Goal: Check status: Check status

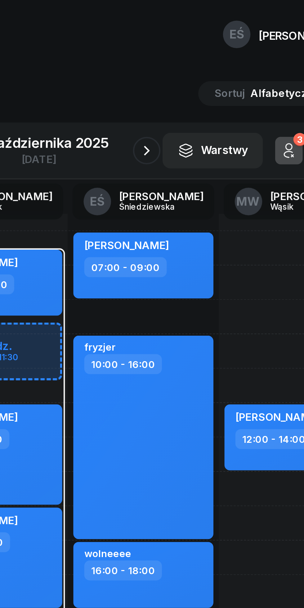
scroll to position [0, 9]
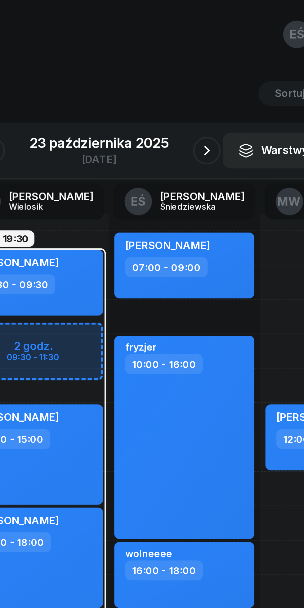
click at [126, 0] on div "EŚ Emilia" at bounding box center [152, 16] width 304 height 33
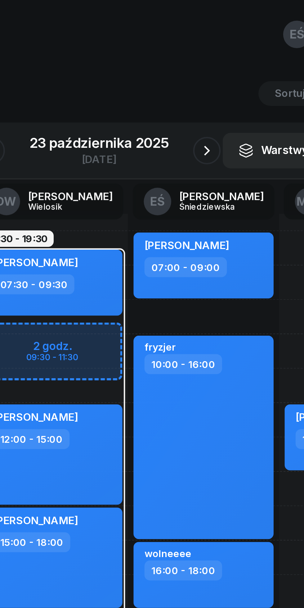
click at [150, 60] on div "[DATE]" at bounding box center [152, 68] width 78 height 18
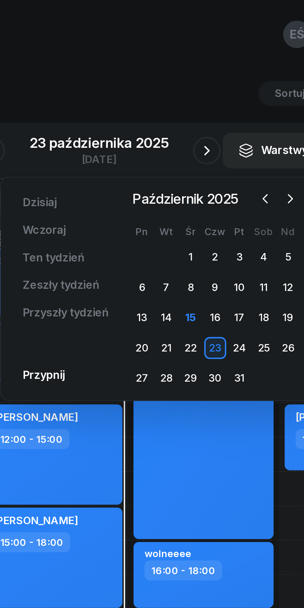
click at [204, 142] on div "16" at bounding box center [205, 144] width 10 height 10
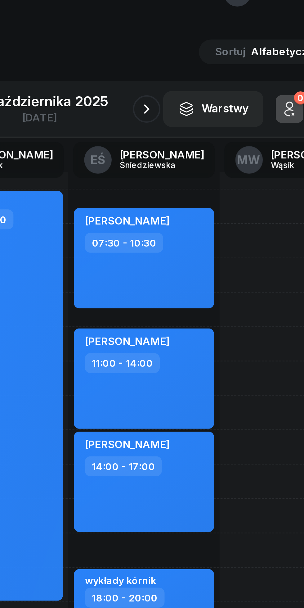
click at [200, 67] on icon "button" at bounding box center [200, 67] width 7 height 7
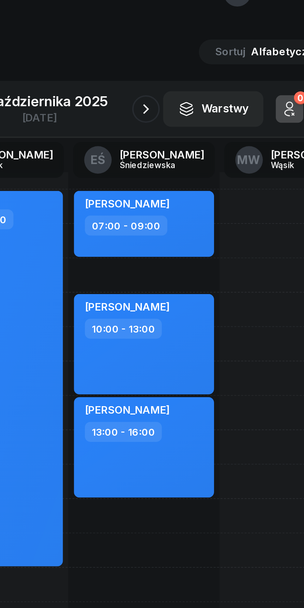
scroll to position [0, 9]
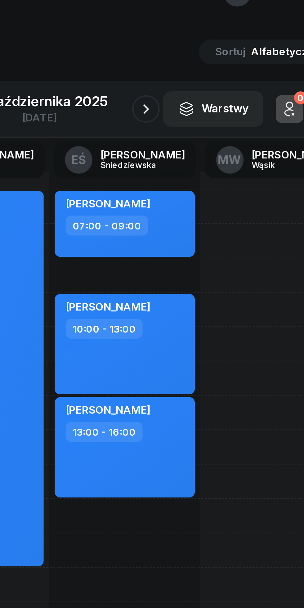
click at [199, 66] on icon "button" at bounding box center [200, 67] width 7 height 7
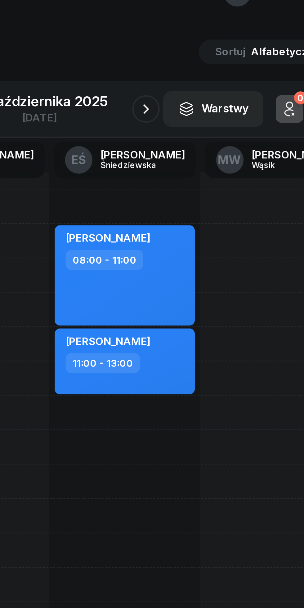
click at [197, 70] on icon "button" at bounding box center [200, 67] width 7 height 7
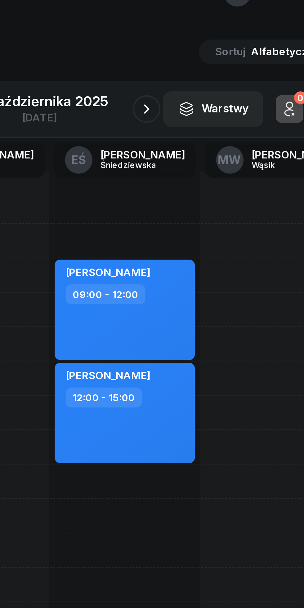
click at [201, 69] on icon "button" at bounding box center [200, 67] width 7 height 7
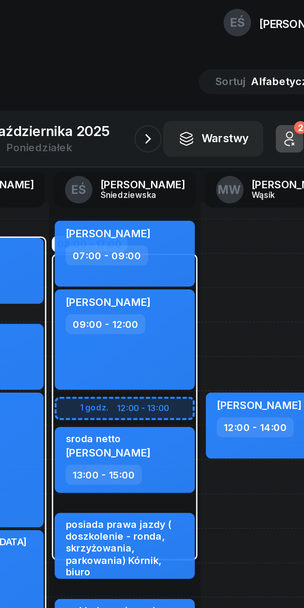
click at [201, 69] on icon "button" at bounding box center [201, 68] width 2 height 4
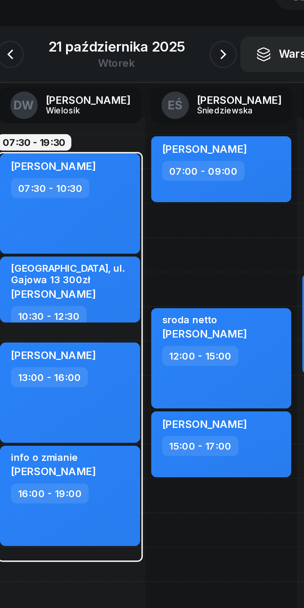
scroll to position [0, 9]
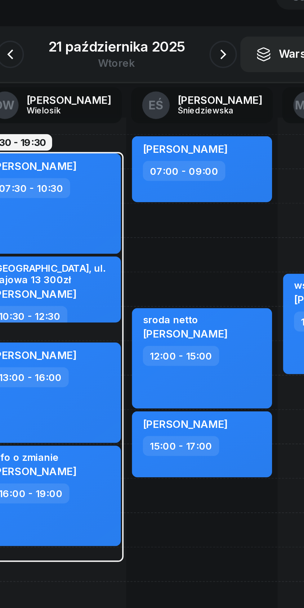
click at [200, 63] on button "button" at bounding box center [200, 68] width 12 height 12
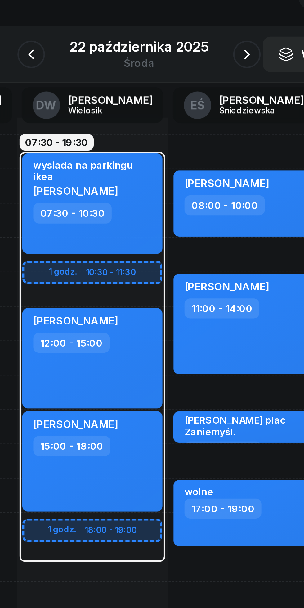
scroll to position [0, 9]
